Goal: Transaction & Acquisition: Download file/media

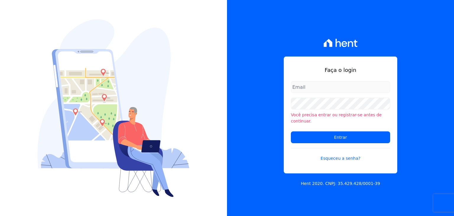
type input "contasareceber@construtoraminerale.com.br"
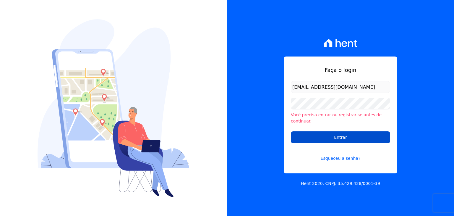
click at [336, 131] on input "Entrar" at bounding box center [340, 137] width 99 height 12
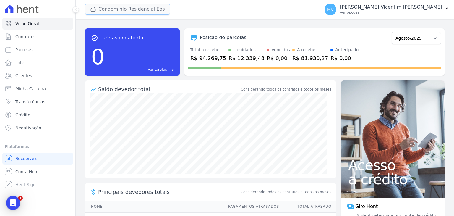
click at [148, 9] on button "Condominio Residencial Eos" at bounding box center [127, 9] width 85 height 11
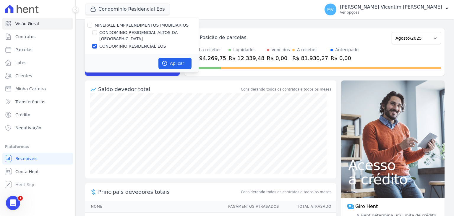
click at [231, 23] on div "task_alt Tarefas em aberto 0 Ver tarefas east Posição de parcelas Janeiro/2025 …" at bounding box center [265, 117] width 379 height 197
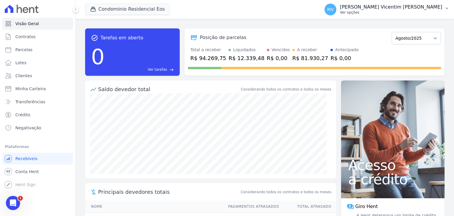
click at [425, 9] on p "[PERSON_NAME] Vicentim [PERSON_NAME]" at bounding box center [391, 7] width 102 height 6
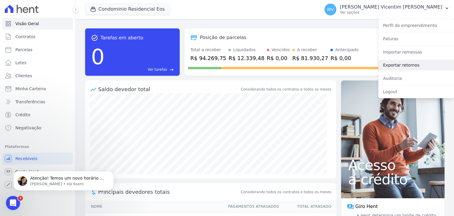
click at [399, 65] on link "Exportar retornos" at bounding box center [417, 65] width 76 height 11
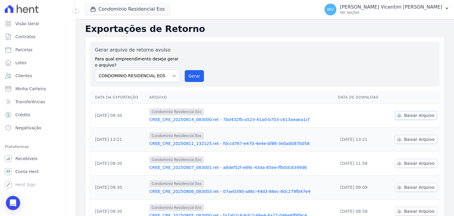
click at [409, 116] on span "Baixar Arquivo" at bounding box center [419, 115] width 30 height 6
click at [137, 7] on button "Condominio Residencial Eos" at bounding box center [127, 9] width 85 height 11
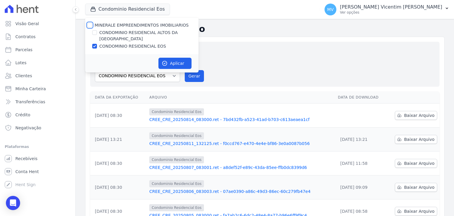
click at [89, 25] on input "MINERALE EMPREENDIMENTOS IMOBILIARIOS" at bounding box center [90, 25] width 5 height 5
checkbox input "true"
click at [89, 25] on input "MINERALE EMPREENDIMENTOS IMOBILIARIOS" at bounding box center [90, 25] width 5 height 5
checkbox input "false"
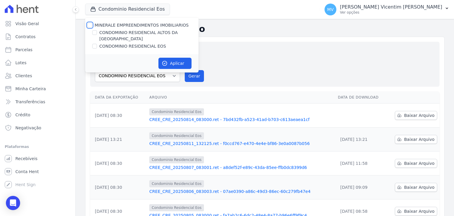
checkbox input "false"
click at [95, 33] on input "CONDOMINIO RESIDENCIAL ALTOS DA [GEOGRAPHIC_DATA]" at bounding box center [94, 32] width 5 height 5
checkbox input "true"
click at [169, 58] on button "Aplicar" at bounding box center [175, 63] width 33 height 11
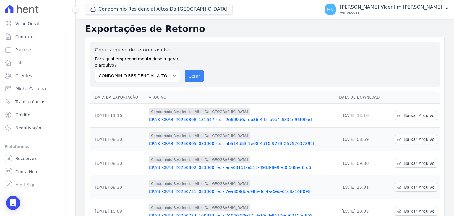
click at [193, 78] on button "Gerar" at bounding box center [195, 76] width 20 height 12
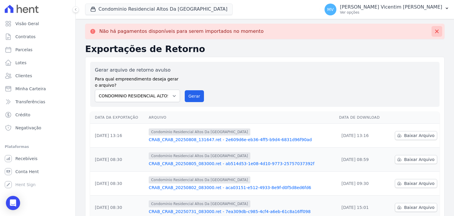
click at [435, 30] on icon at bounding box center [437, 32] width 4 height 4
